Goal: Find specific page/section: Find specific page/section

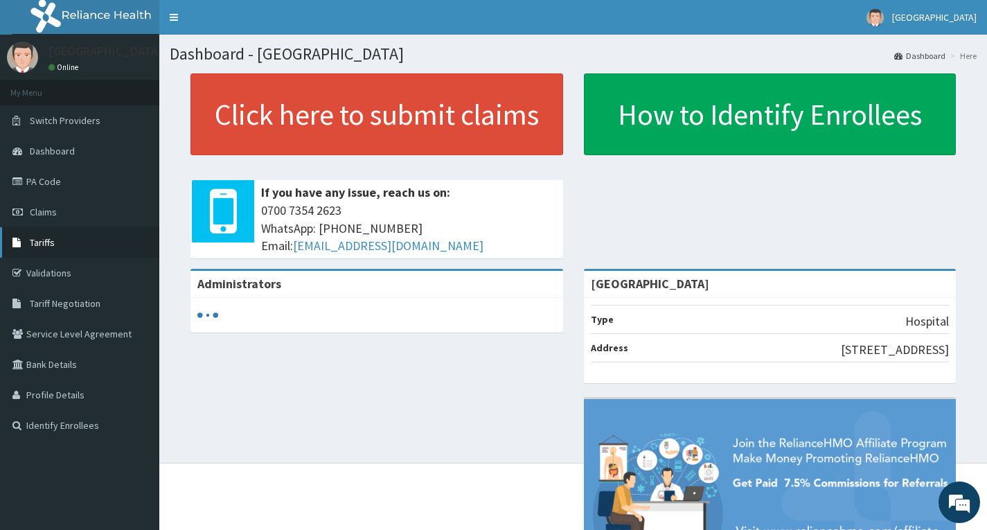
click at [61, 241] on link "Tariffs" at bounding box center [79, 242] width 159 height 30
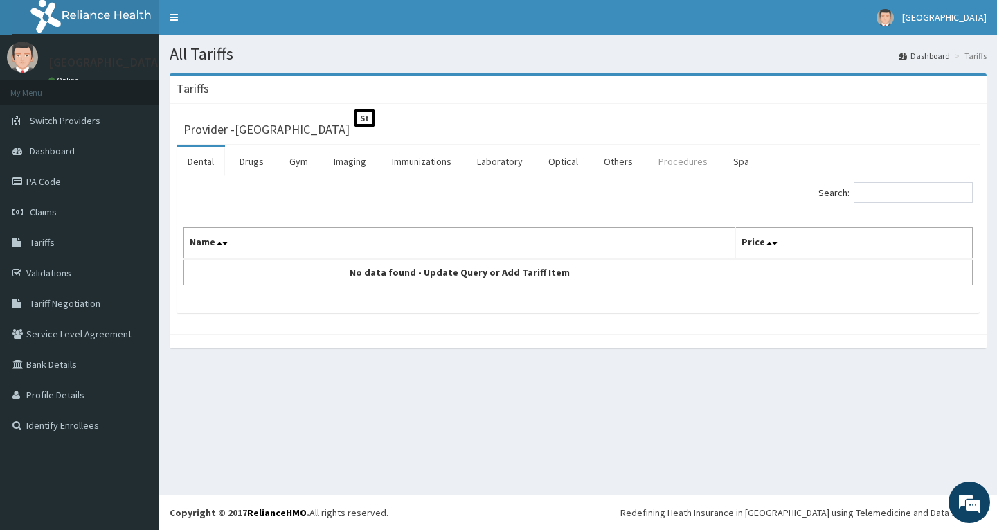
click at [665, 150] on link "Procedures" at bounding box center [683, 161] width 71 height 29
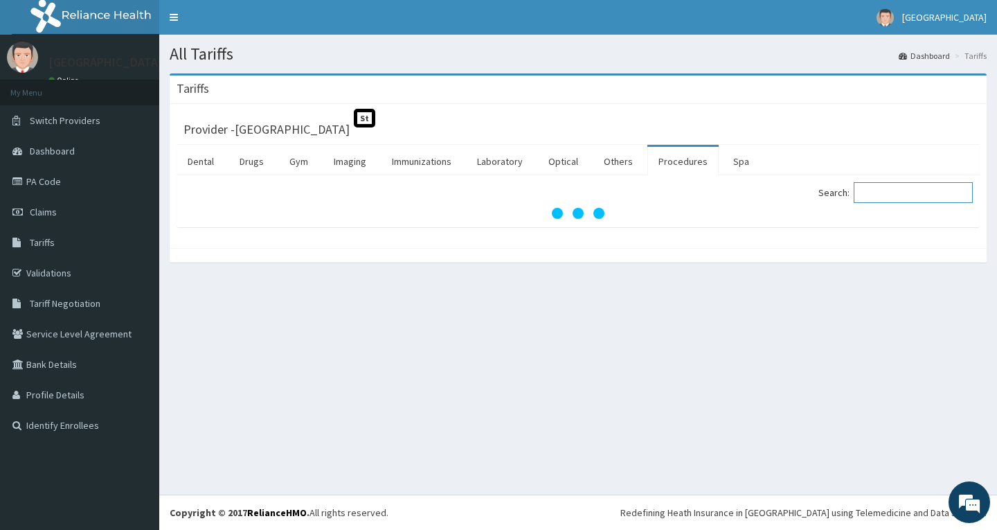
click at [896, 190] on input "Search:" at bounding box center [913, 192] width 119 height 21
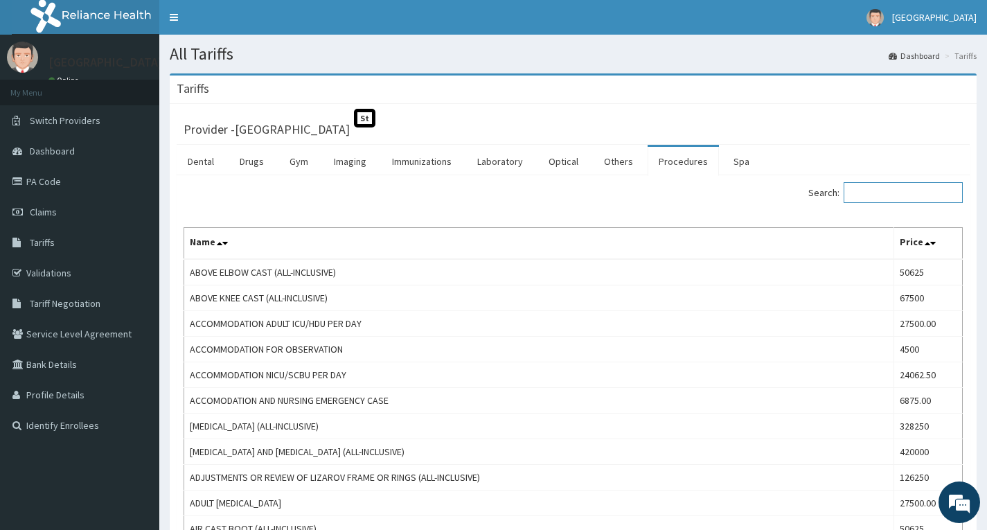
click at [896, 190] on input "Search:" at bounding box center [903, 192] width 119 height 21
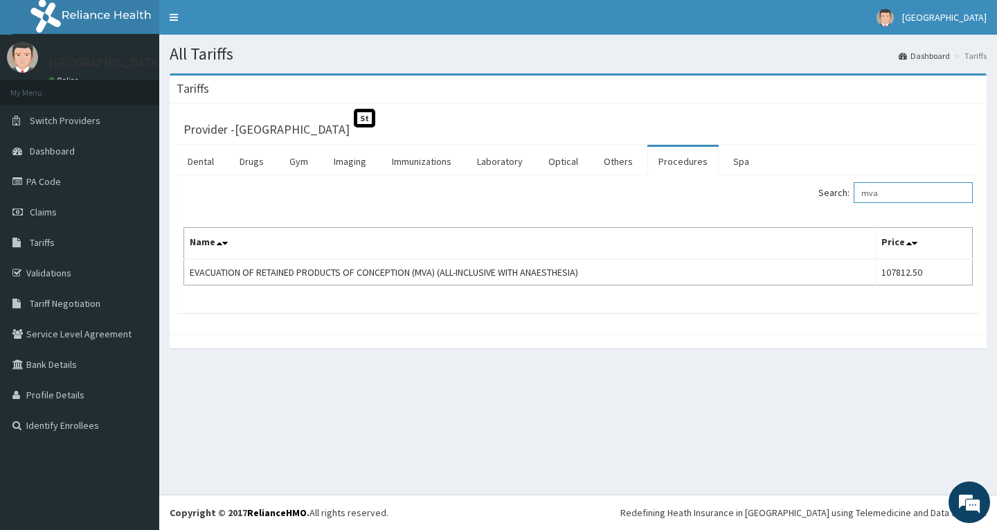
type input "mva"
click at [62, 189] on link "PA Code" at bounding box center [79, 181] width 159 height 30
